Goal: Task Accomplishment & Management: Use online tool/utility

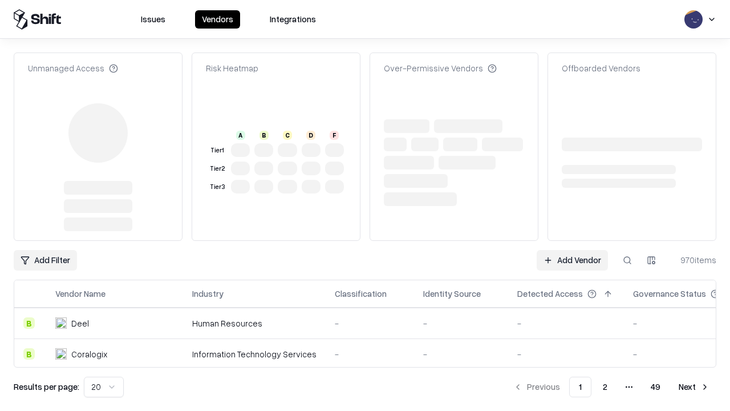
click at [572, 250] on link "Add Vendor" at bounding box center [572, 260] width 71 height 21
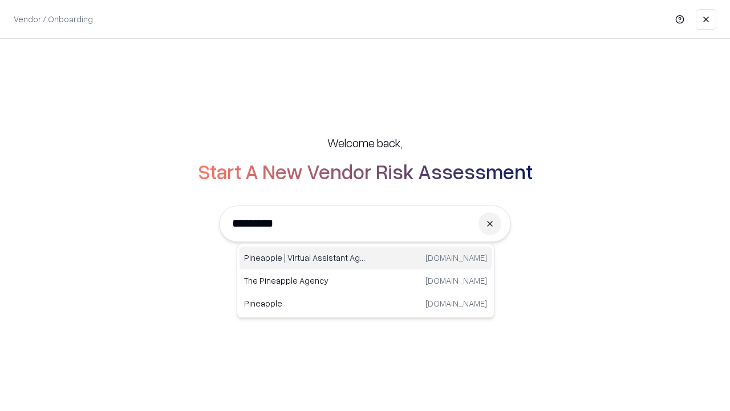
click at [366, 258] on div "Pineapple | Virtual Assistant Agency [DOMAIN_NAME]" at bounding box center [366, 258] width 252 height 23
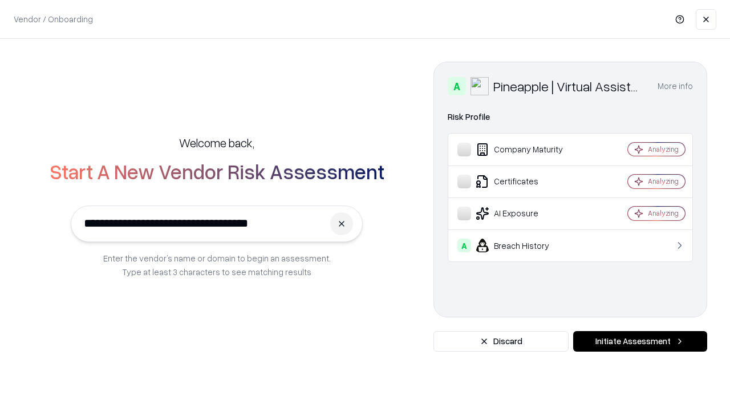
type input "**********"
click at [640, 341] on button "Initiate Assessment" at bounding box center [640, 341] width 134 height 21
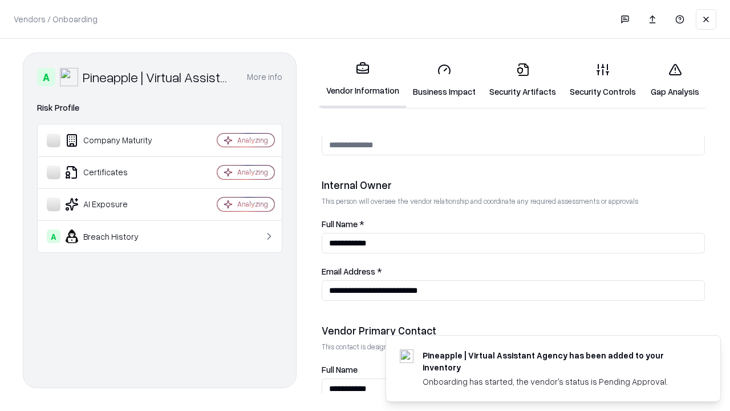
scroll to position [591, 0]
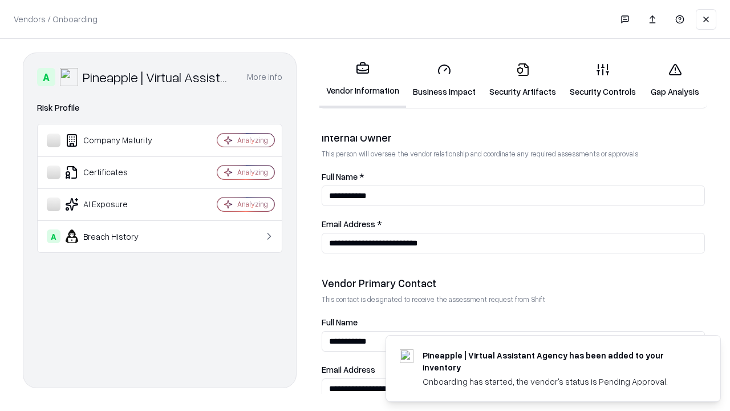
click at [523, 80] on link "Security Artifacts" at bounding box center [523, 80] width 80 height 53
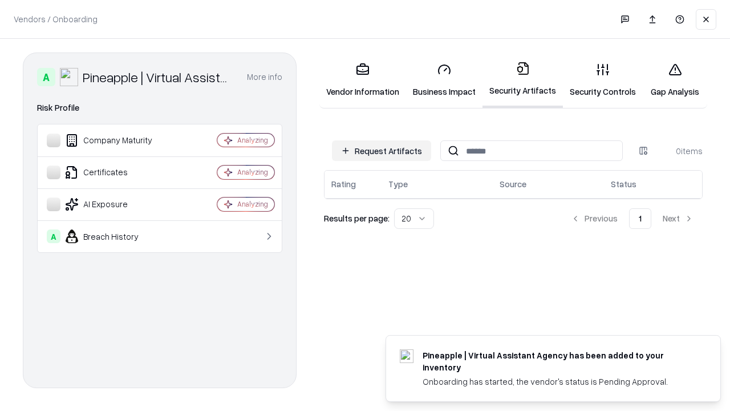
click at [382, 151] on button "Request Artifacts" at bounding box center [381, 150] width 99 height 21
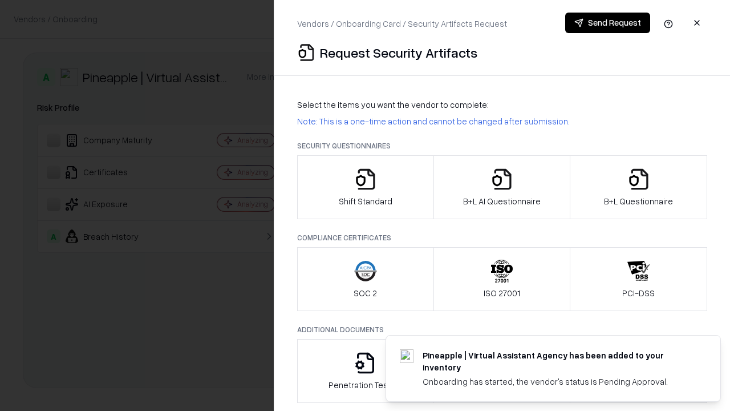
click at [639, 187] on icon "button" at bounding box center [639, 179] width 23 height 23
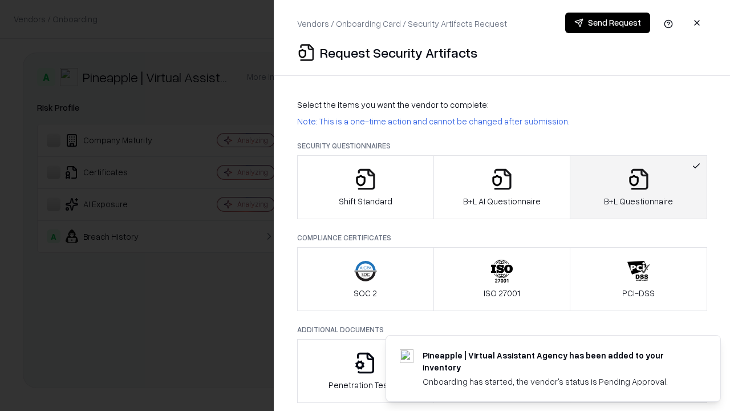
click at [502, 187] on icon "button" at bounding box center [502, 179] width 23 height 23
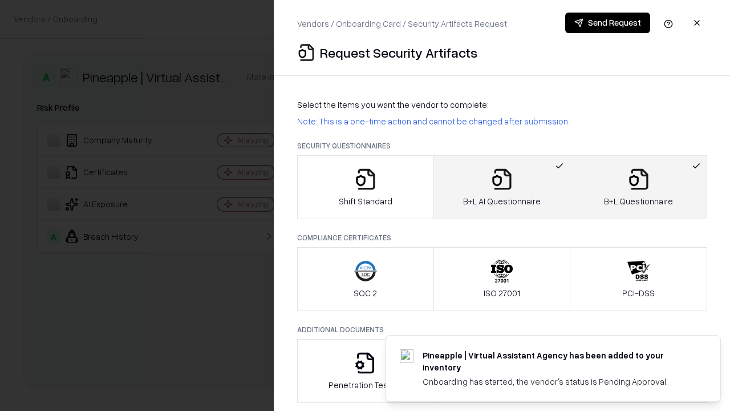
click at [608, 23] on button "Send Request" at bounding box center [607, 23] width 85 height 21
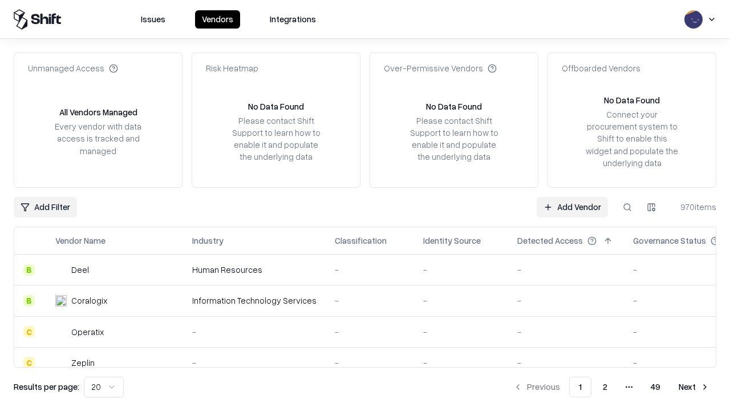
click at [572, 207] on link "Add Vendor" at bounding box center [572, 207] width 71 height 21
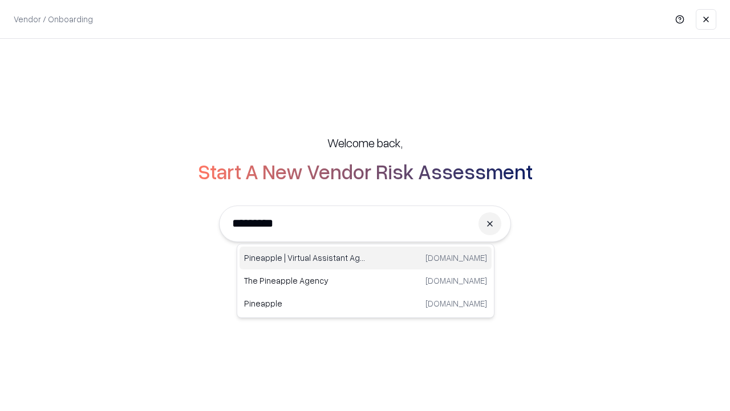
click at [366, 258] on div "Pineapple | Virtual Assistant Agency [DOMAIN_NAME]" at bounding box center [366, 258] width 252 height 23
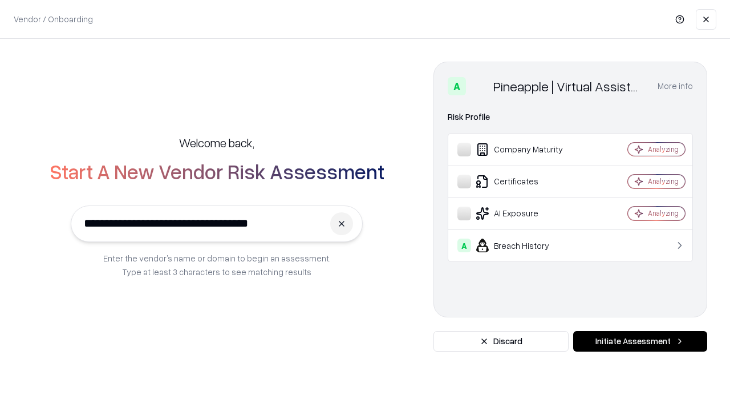
type input "**********"
click at [640, 341] on button "Initiate Assessment" at bounding box center [640, 341] width 134 height 21
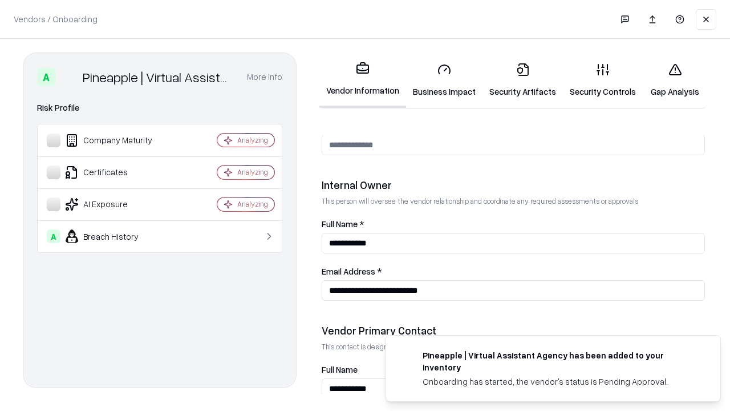
scroll to position [591, 0]
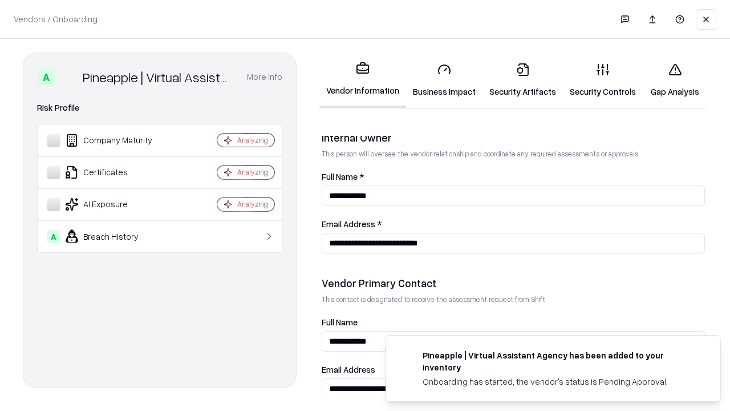
click at [675, 80] on link "Gap Analysis" at bounding box center [675, 80] width 64 height 53
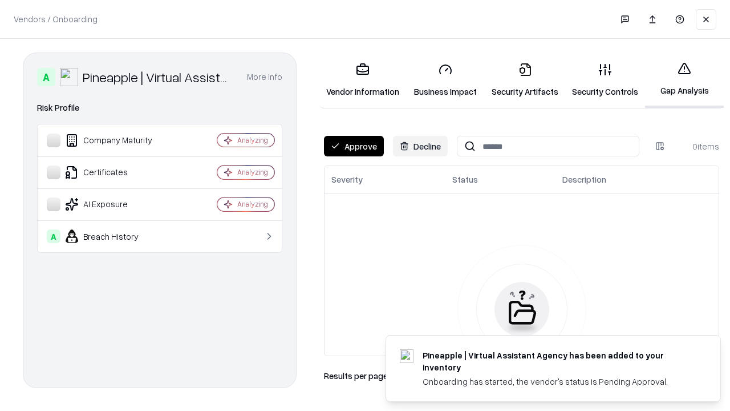
click at [354, 146] on button "Approve" at bounding box center [354, 146] width 60 height 21
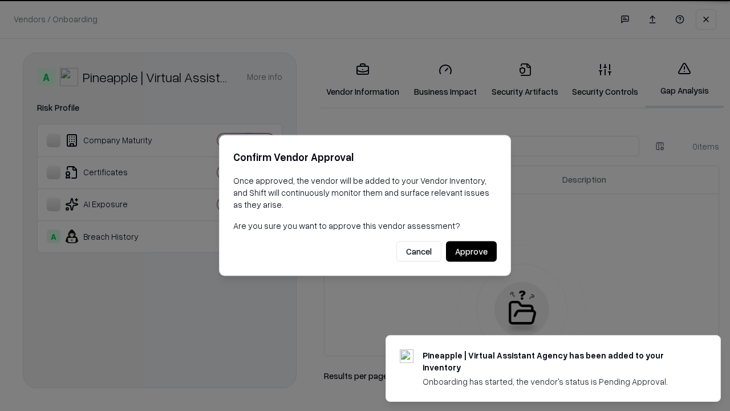
click at [471, 251] on button "Approve" at bounding box center [471, 251] width 51 height 21
